Goal: Navigation & Orientation: Find specific page/section

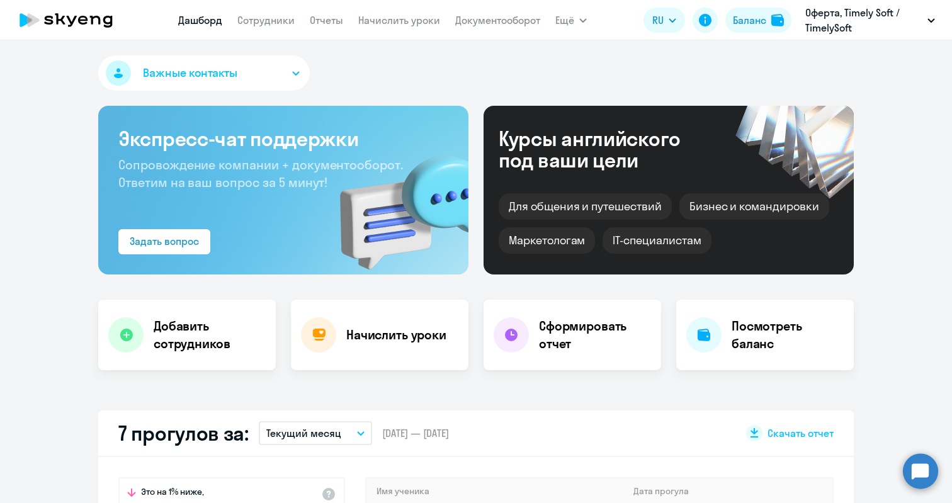
click at [915, 486] on circle at bounding box center [920, 471] width 35 height 35
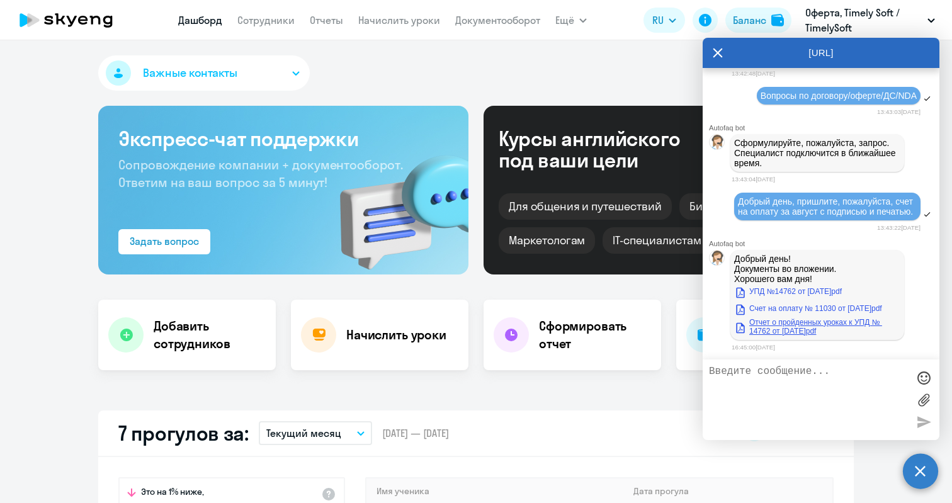
scroll to position [18646, 0]
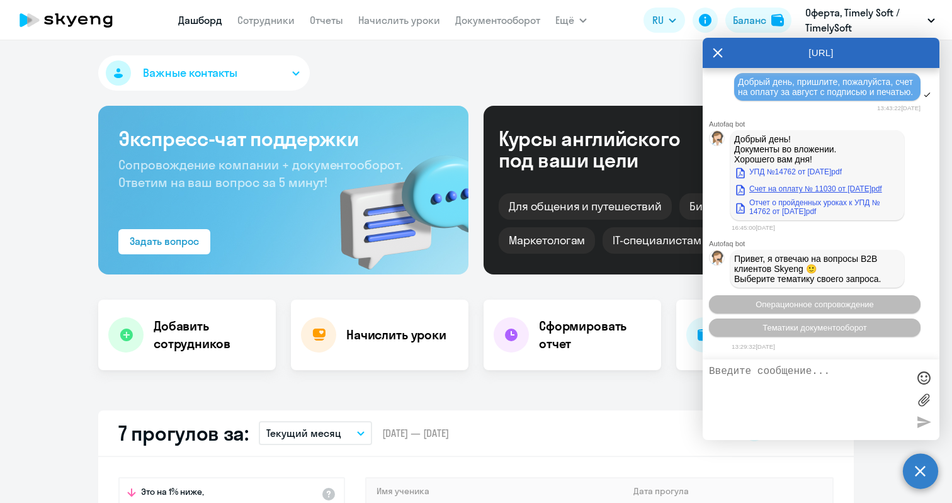
click at [785, 183] on link "Счет на оплату № 11030 от [DATE]pdf" at bounding box center [808, 188] width 148 height 15
select select "30"
click at [721, 55] on icon at bounding box center [718, 53] width 9 height 9
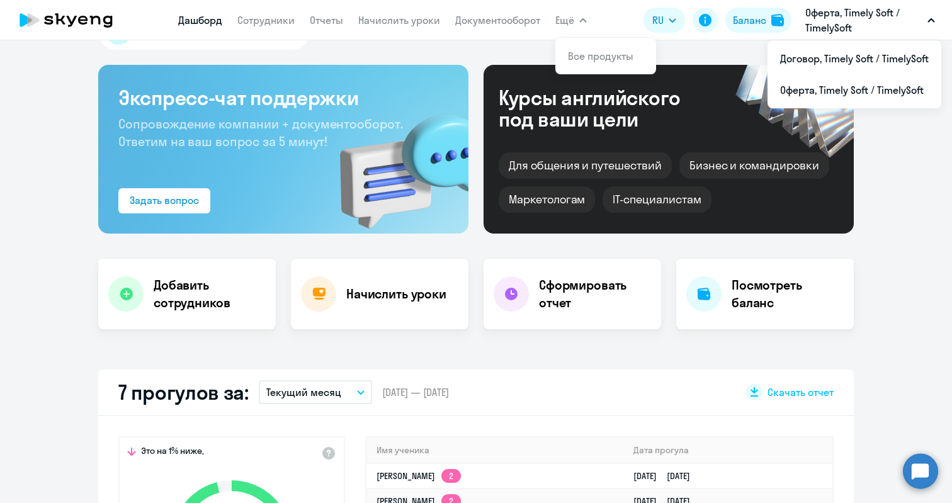
scroll to position [210, 0]
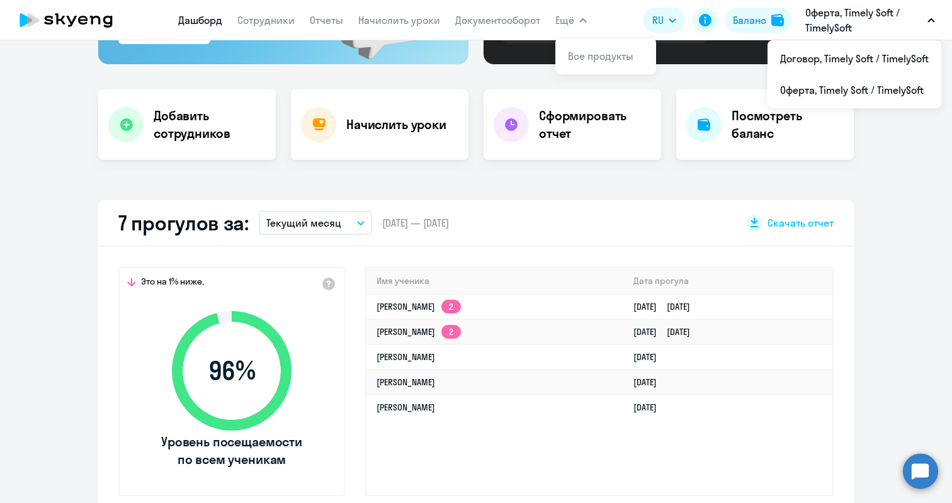
click at [356, 218] on button "Текущий месяц" at bounding box center [315, 223] width 113 height 24
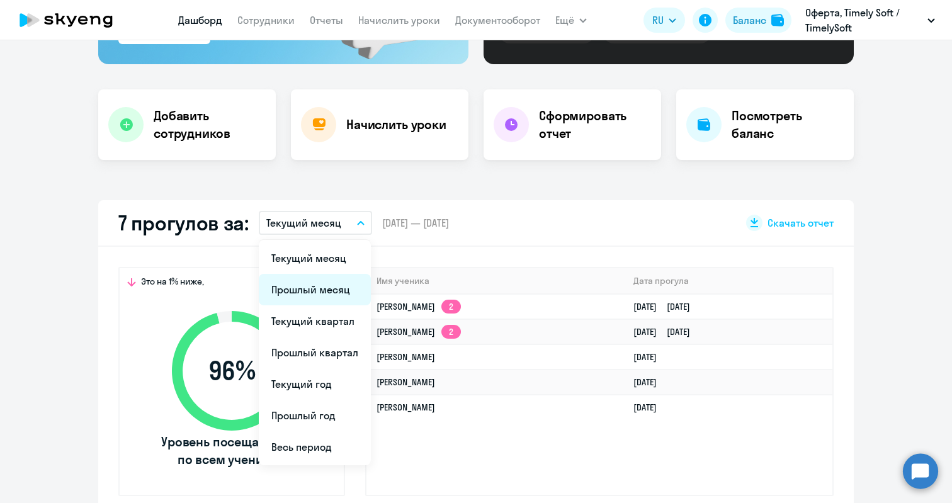
click at [309, 291] on li "Прошлый месяц" at bounding box center [315, 289] width 112 height 31
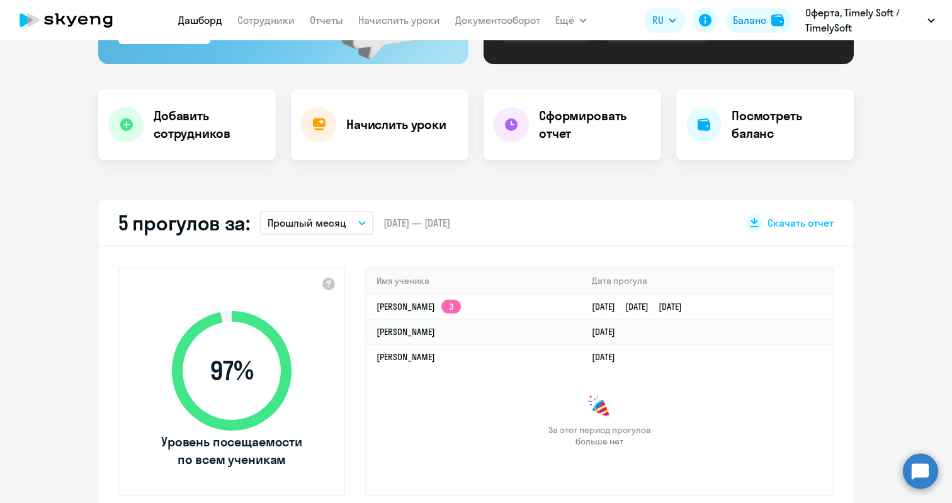
click at [359, 222] on icon "button" at bounding box center [362, 223] width 6 height 3
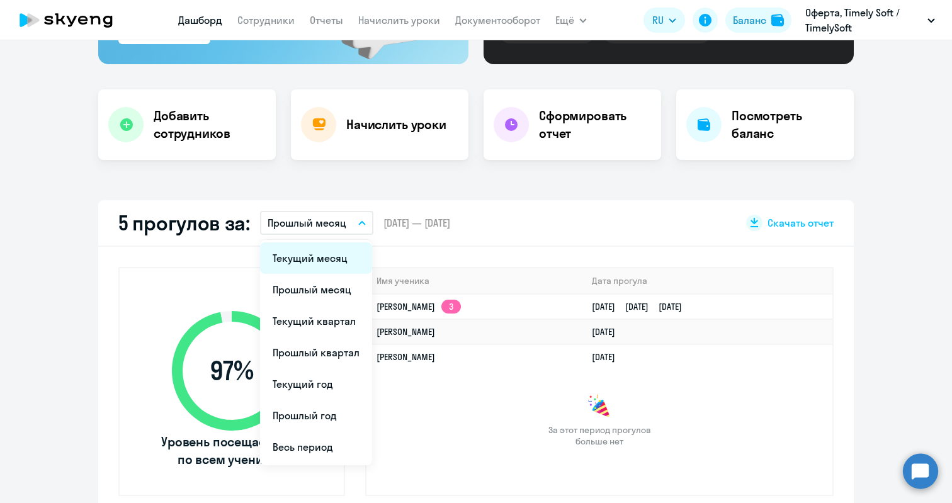
click at [321, 264] on li "Текущий месяц" at bounding box center [316, 258] width 112 height 31
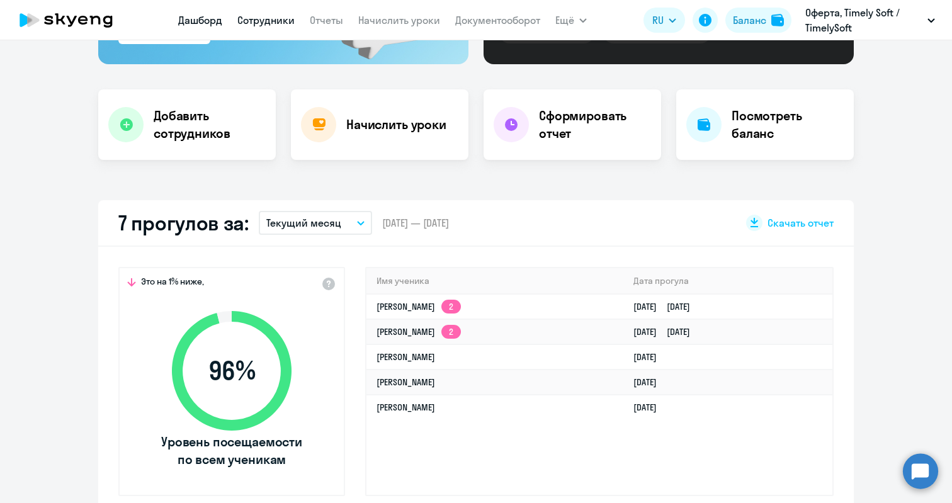
click at [255, 21] on link "Сотрудники" at bounding box center [265, 20] width 57 height 13
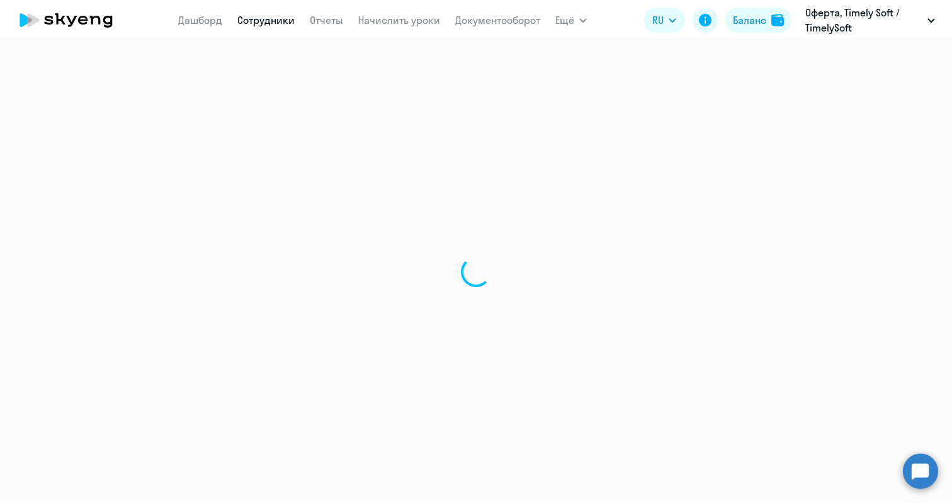
select select "30"
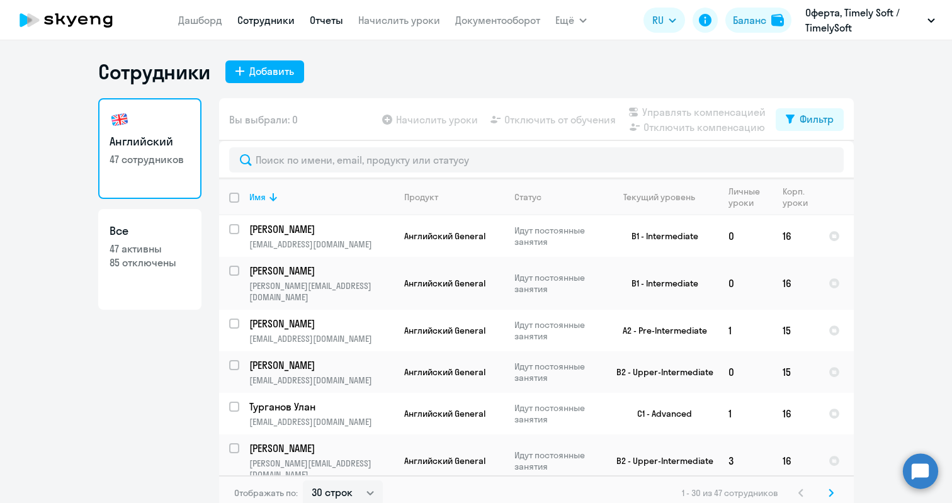
click at [328, 20] on link "Отчеты" at bounding box center [326, 20] width 33 height 13
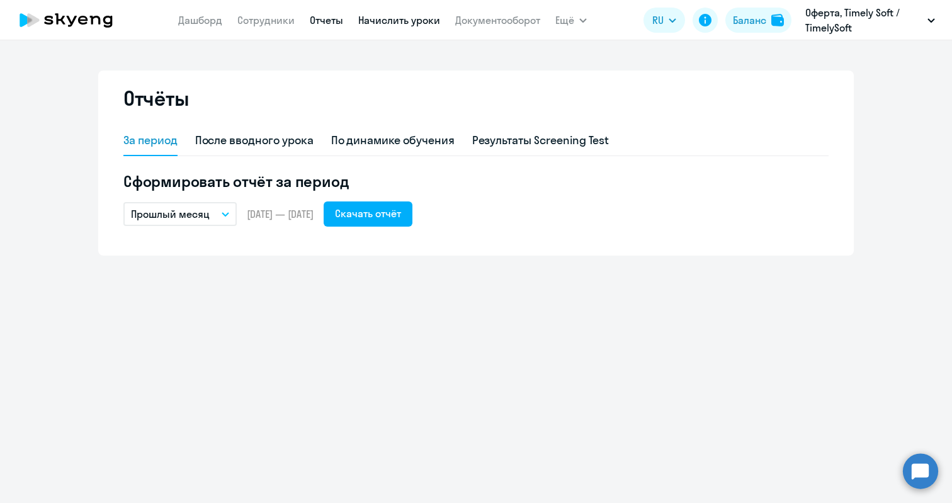
click at [377, 25] on link "Начислить уроки" at bounding box center [399, 20] width 82 height 13
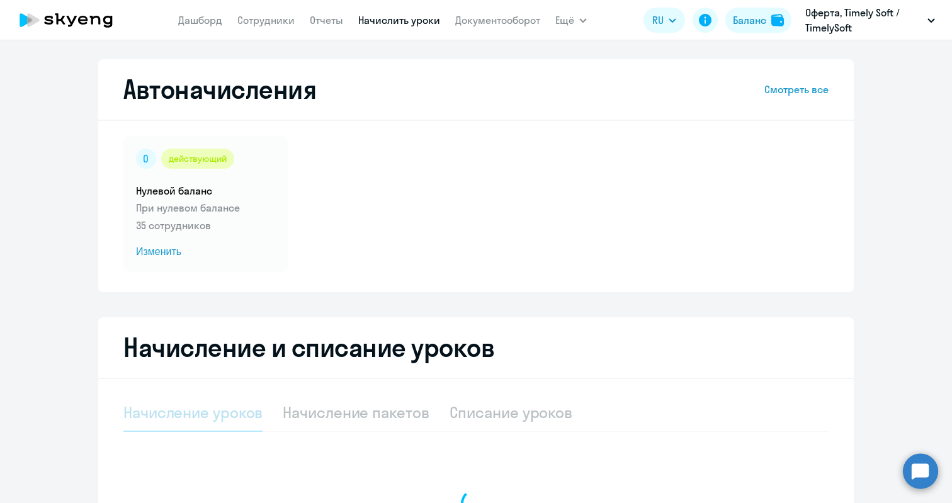
select select "10"
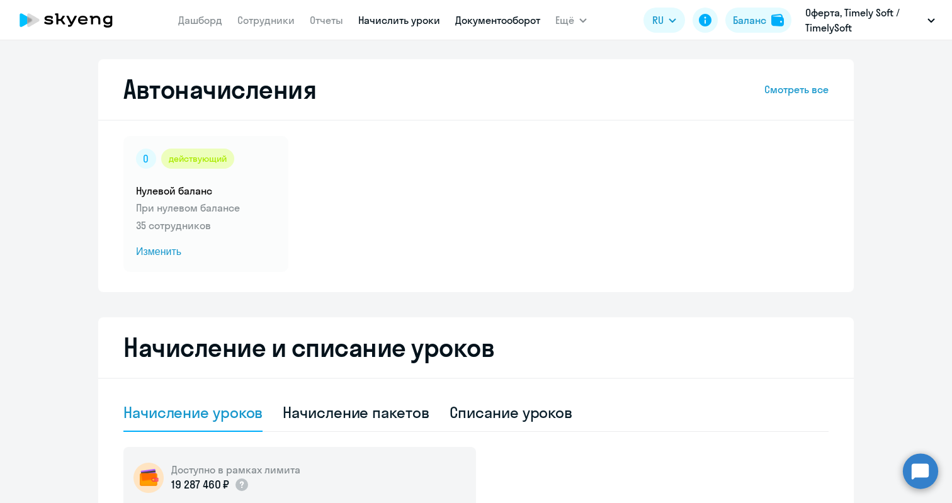
click at [481, 22] on link "Документооборот" at bounding box center [497, 20] width 85 height 13
